Goal: Task Accomplishment & Management: Use online tool/utility

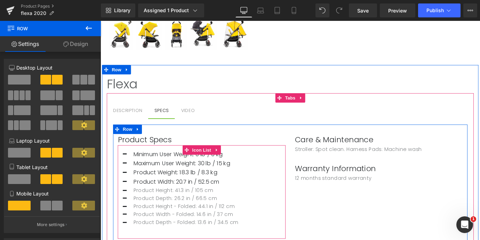
scroll to position [419, 0]
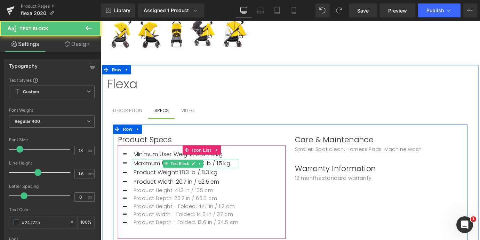
click at [221, 181] on p "Maximum User Weight: 30 lb / 15 kg" at bounding box center [195, 179] width 116 height 10
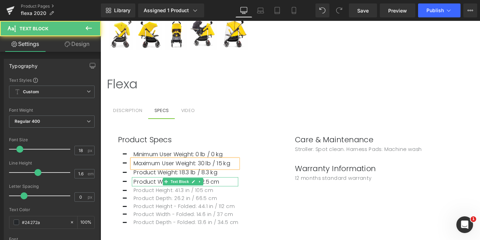
drag, startPoint x: 221, startPoint y: 181, endPoint x: 237, endPoint y: 201, distance: 26.3
click at [237, 201] on p "Product Width: 20.7 in / 52.5 cm" at bounding box center [195, 200] width 116 height 10
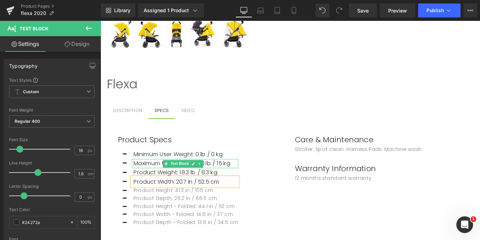
click at [219, 179] on p "Maximum User Weight: 30 lb / 15 kg" at bounding box center [195, 179] width 116 height 10
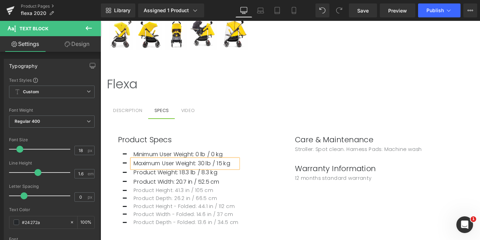
click at [219, 179] on p "Maximum User Weight: 30 lb / 15 kg" at bounding box center [195, 179] width 116 height 10
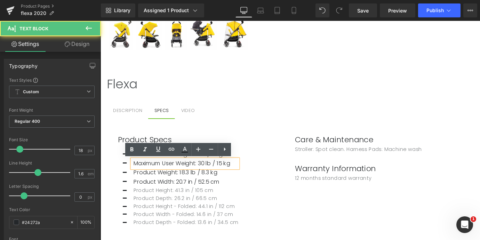
click at [211, 180] on p "Maximum User Weight: 30 lb / 15 kg" at bounding box center [195, 179] width 116 height 10
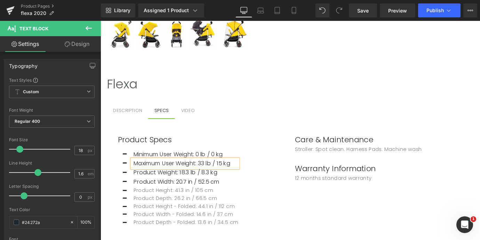
click at [269, 194] on div "Icon Minimum User Weight: 0 lb / 0 kg Text Block Icon Maximum User Weight: 33 l…" at bounding box center [213, 208] width 186 height 88
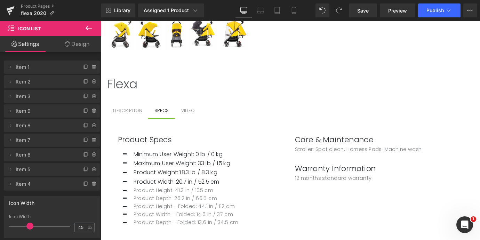
click at [470, 95] on h2 "Flexa" at bounding box center [311, 90] width 407 height 21
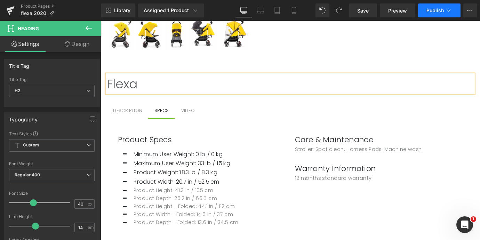
click at [429, 11] on span "Publish" at bounding box center [435, 11] width 17 height 6
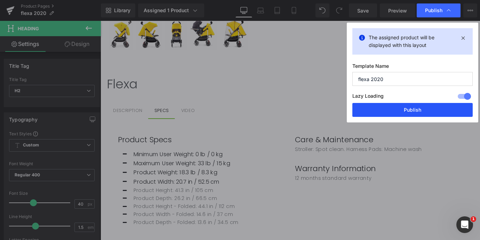
click at [403, 112] on button "Publish" at bounding box center [413, 110] width 120 height 14
